Goal: Find specific page/section: Find specific page/section

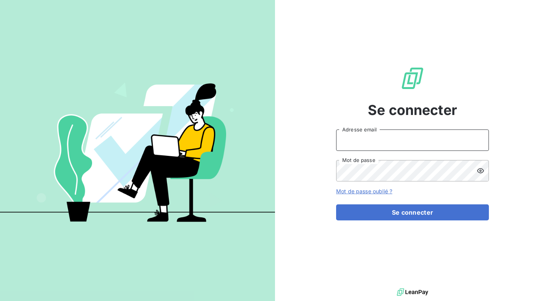
click at [382, 146] on input "Adresse email" at bounding box center [412, 139] width 153 height 21
type input "[PERSON_NAME][EMAIL_ADDRESS][DOMAIN_NAME]"
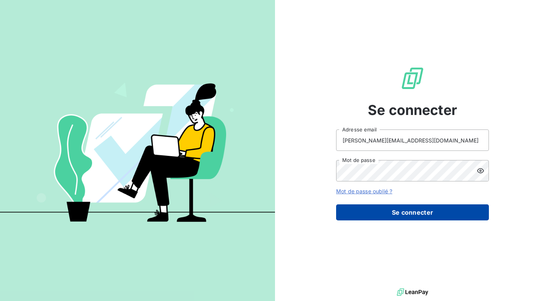
click at [361, 212] on button "Se connecter" at bounding box center [412, 212] width 153 height 16
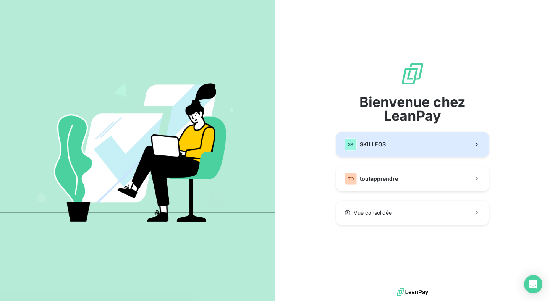
click at [371, 144] on span "SKILLEOS" at bounding box center [373, 145] width 26 height 8
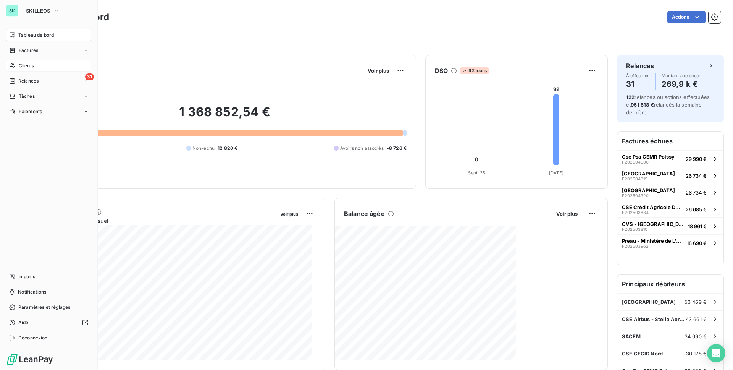
click at [15, 63] on icon at bounding box center [12, 66] width 6 height 6
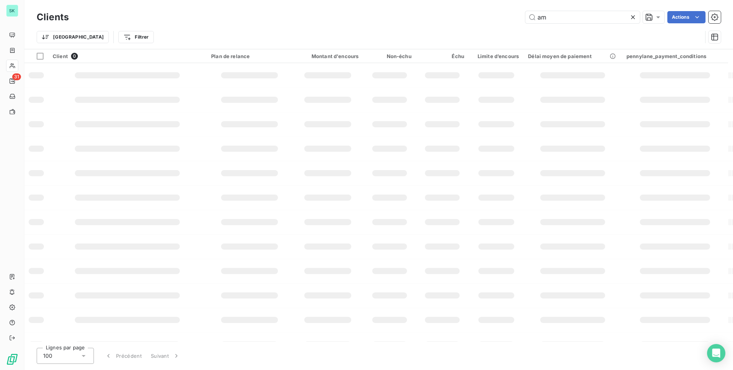
type input "a"
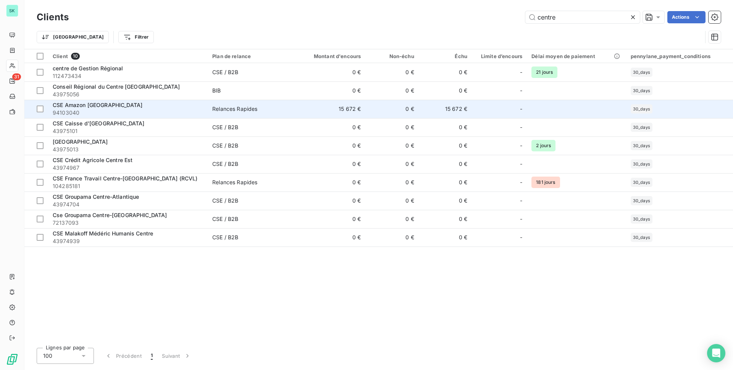
type input "centre"
click at [119, 106] on span "CSE Amazon [GEOGRAPHIC_DATA]" at bounding box center [98, 105] width 90 height 6
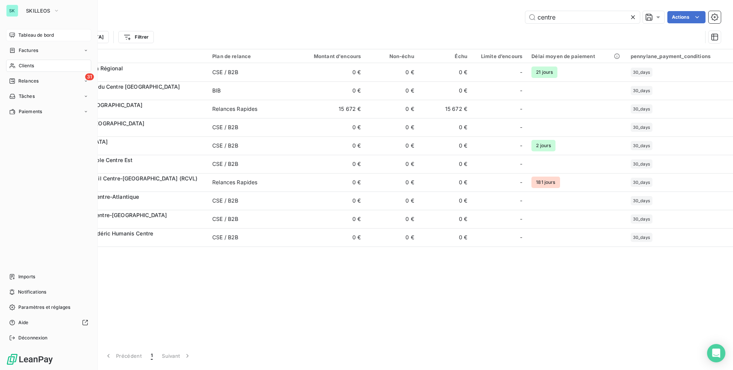
click at [33, 37] on span "Tableau de bord" at bounding box center [36, 35] width 36 height 7
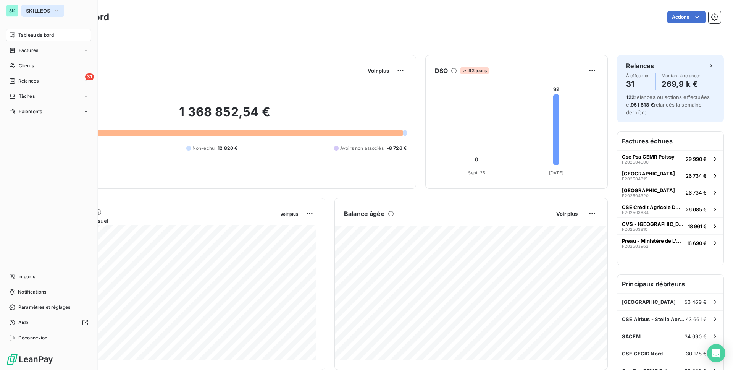
click at [38, 13] on span "SKILLEOS" at bounding box center [38, 11] width 24 height 6
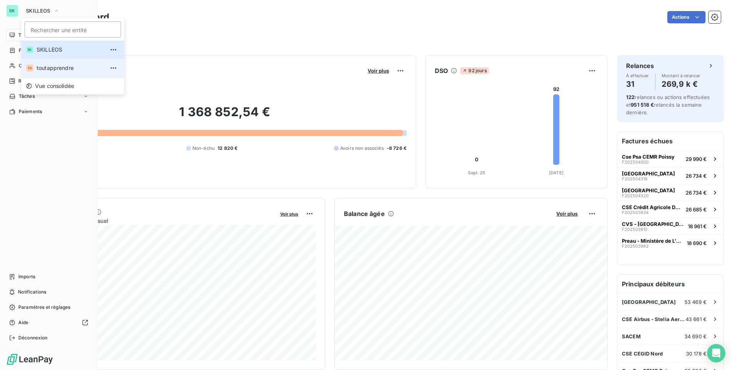
click at [55, 67] on span "toutapprendre" at bounding box center [71, 68] width 68 height 8
